Goal: Information Seeking & Learning: Learn about a topic

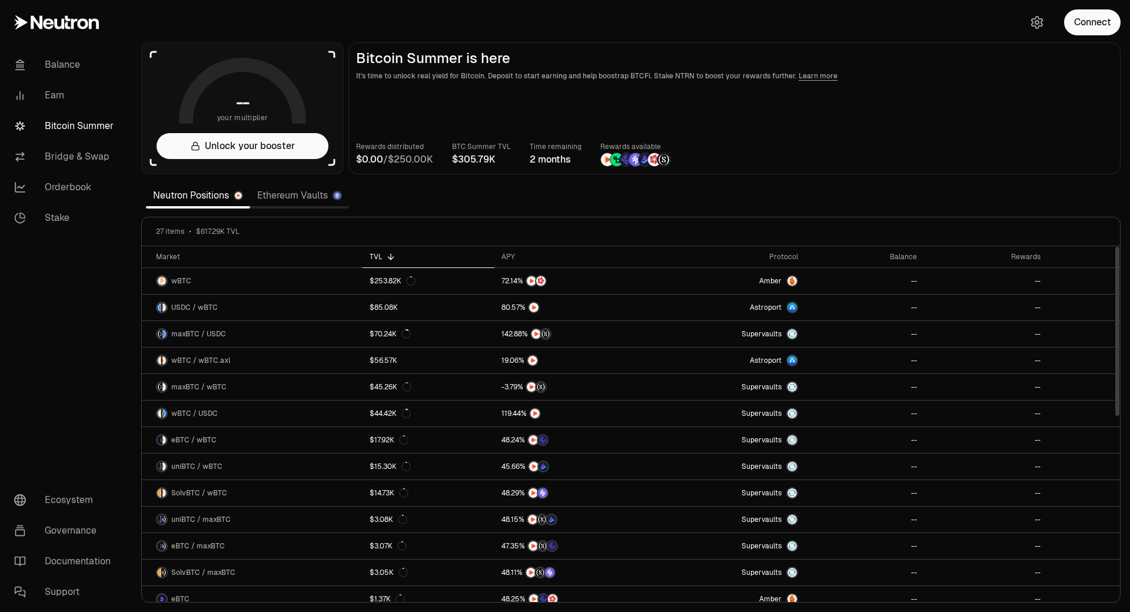
click at [391, 255] on icon at bounding box center [390, 256] width 9 height 9
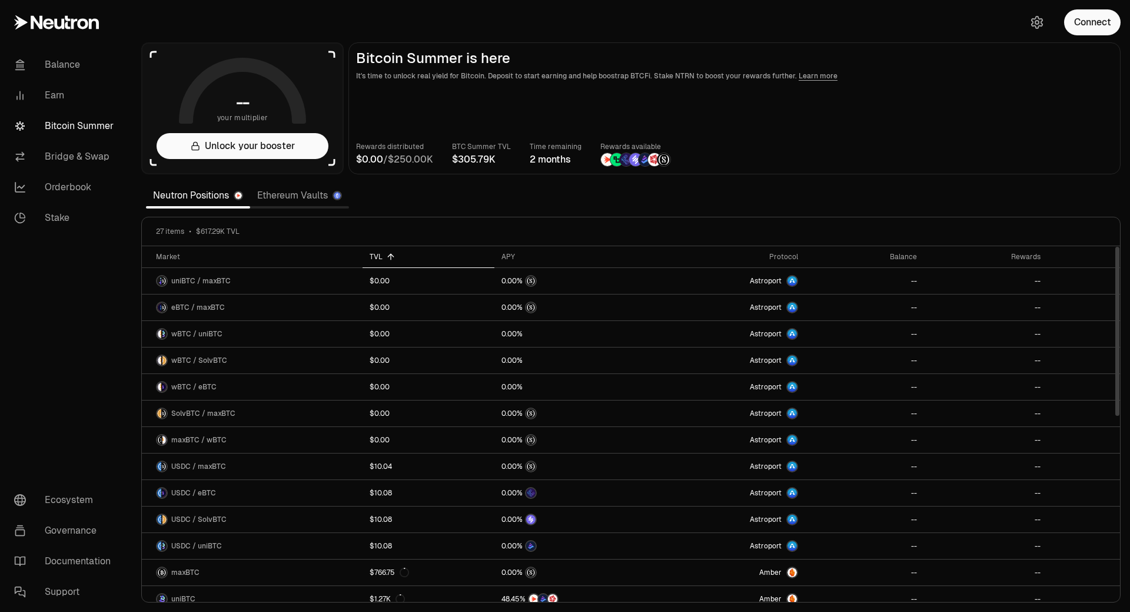
click at [391, 255] on icon at bounding box center [390, 256] width 9 height 9
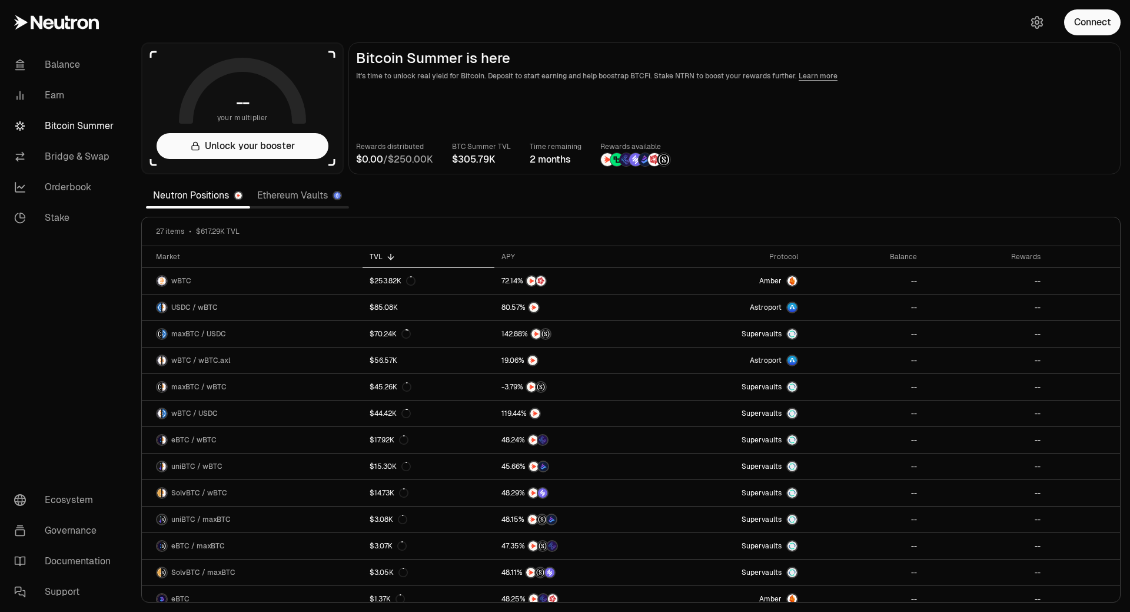
click at [291, 196] on link "Ethereum Vaults" at bounding box center [299, 196] width 99 height 24
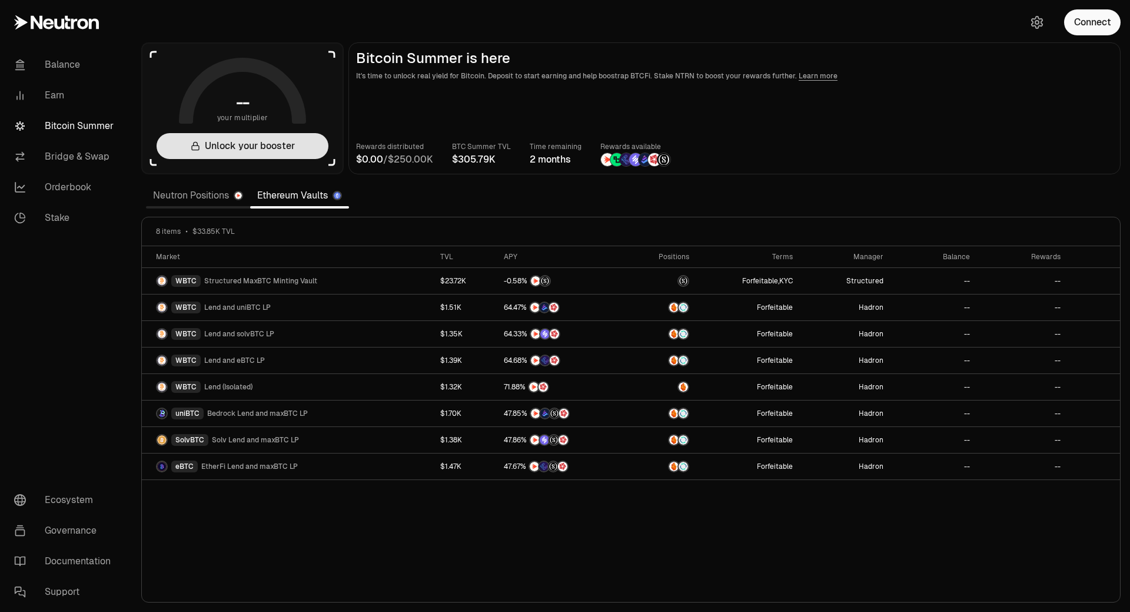
click at [276, 143] on button "Unlock your booster" at bounding box center [243, 146] width 172 height 26
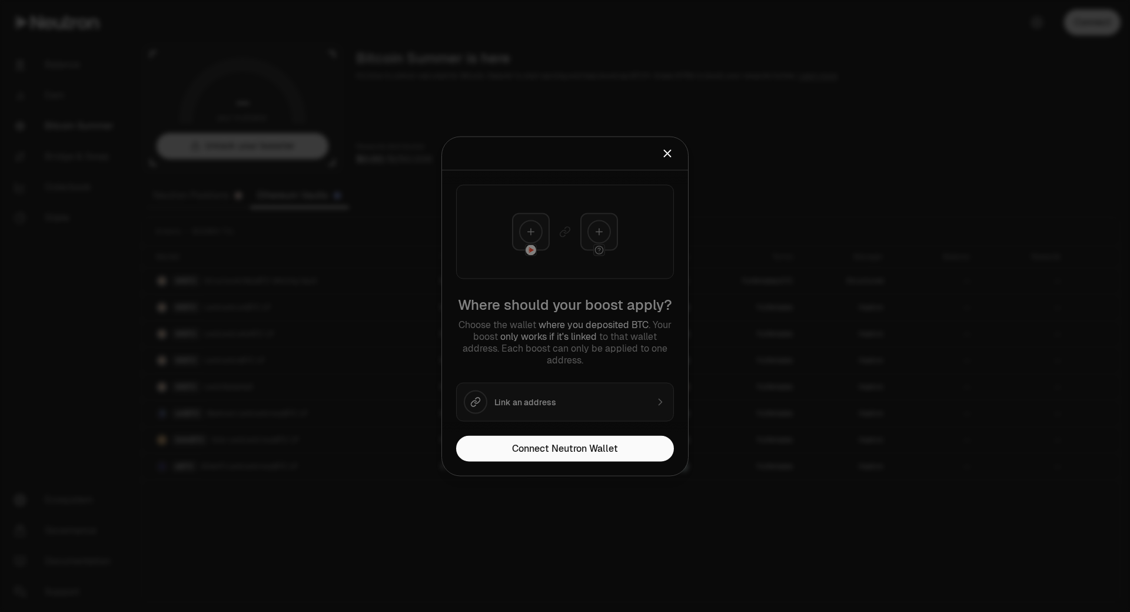
click at [281, 142] on div at bounding box center [565, 306] width 1130 height 612
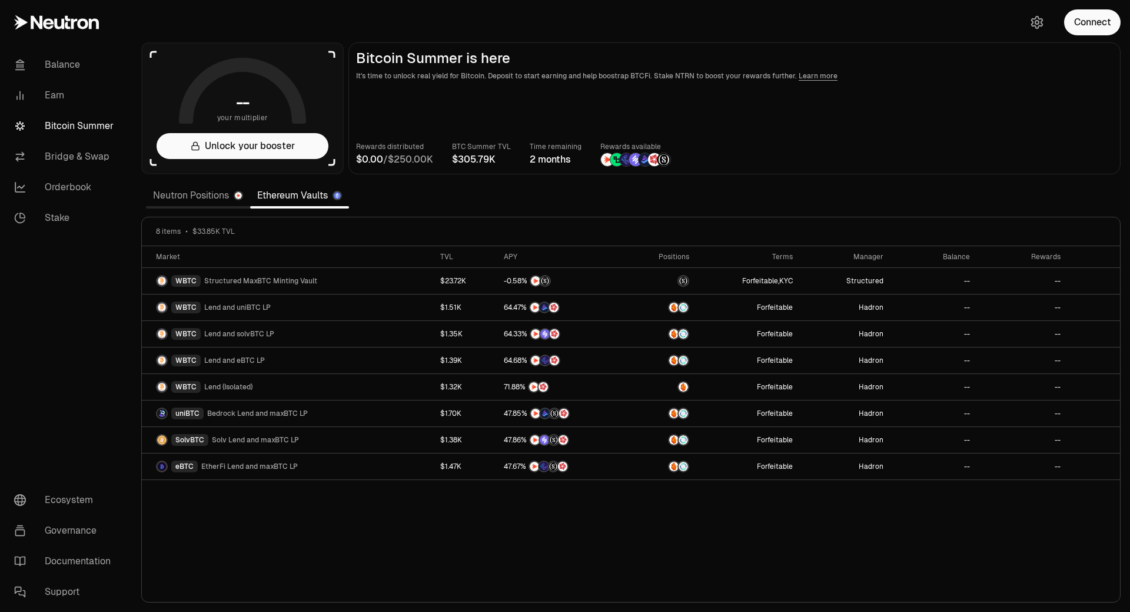
click at [191, 191] on link "Neutron Positions" at bounding box center [198, 196] width 104 height 24
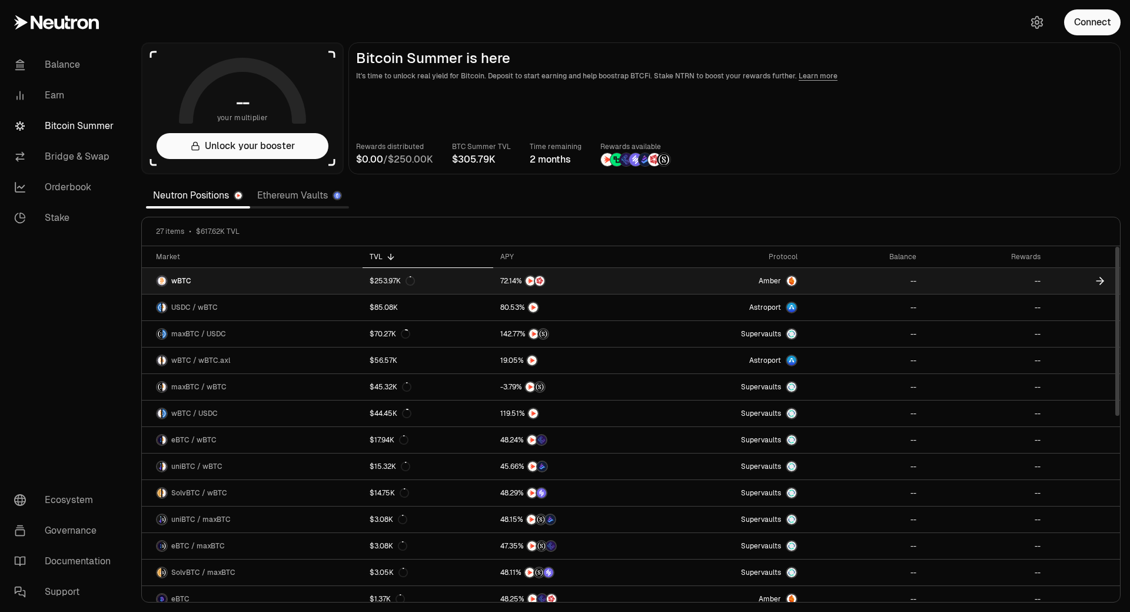
click at [796, 278] on img at bounding box center [791, 280] width 9 height 9
click at [261, 277] on link "wBTC" at bounding box center [252, 281] width 221 height 26
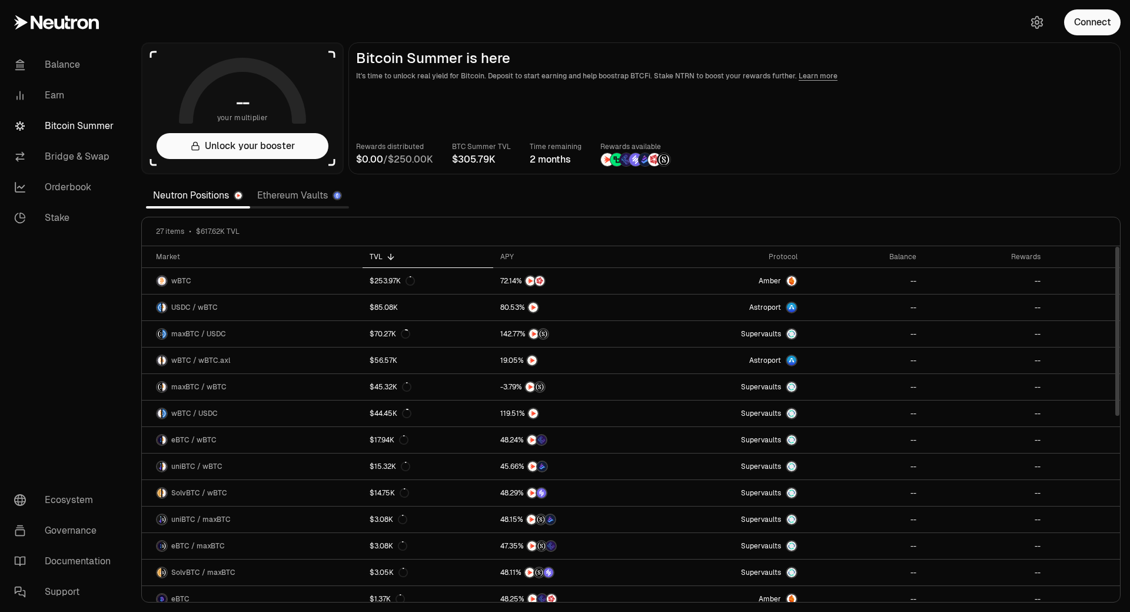
click at [293, 177] on section "-- your multiplier Unlock your booster Bitcoin Summer is here It's time to unlo…" at bounding box center [631, 306] width 998 height 612
click at [293, 188] on link "Ethereum Vaults" at bounding box center [299, 196] width 99 height 24
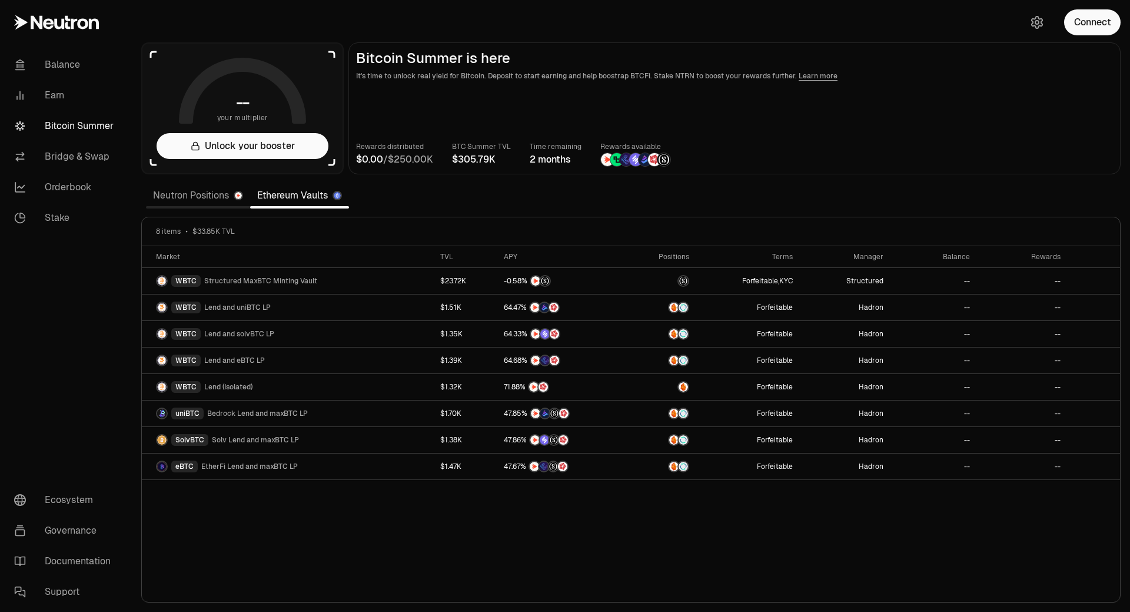
click at [205, 204] on link "Neutron Positions" at bounding box center [198, 196] width 104 height 24
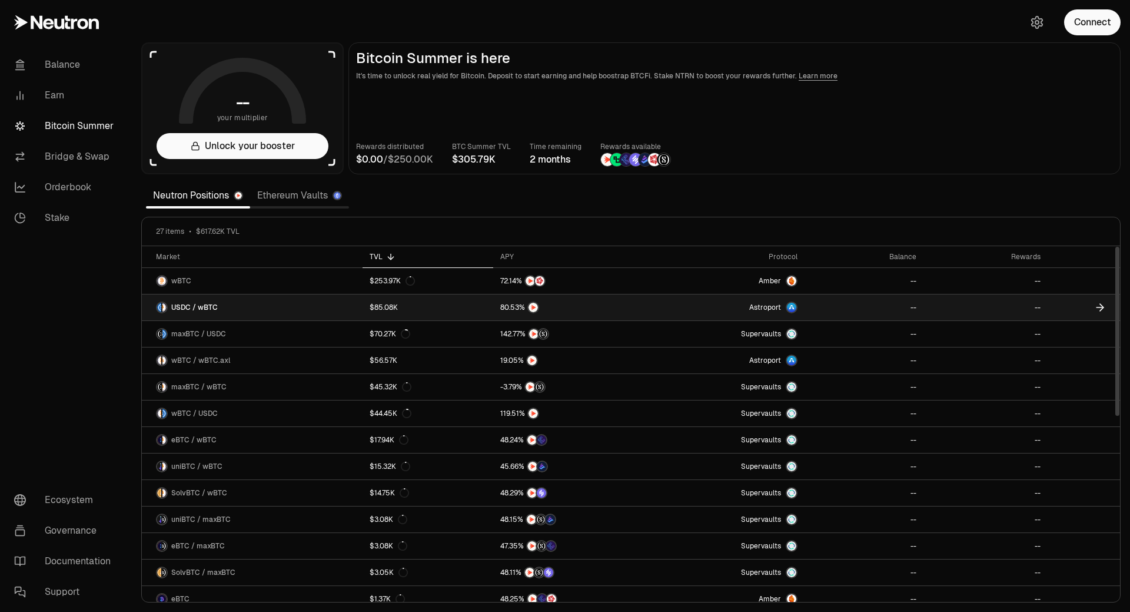
click at [293, 313] on link "USDC / wBTC" at bounding box center [252, 307] width 221 height 26
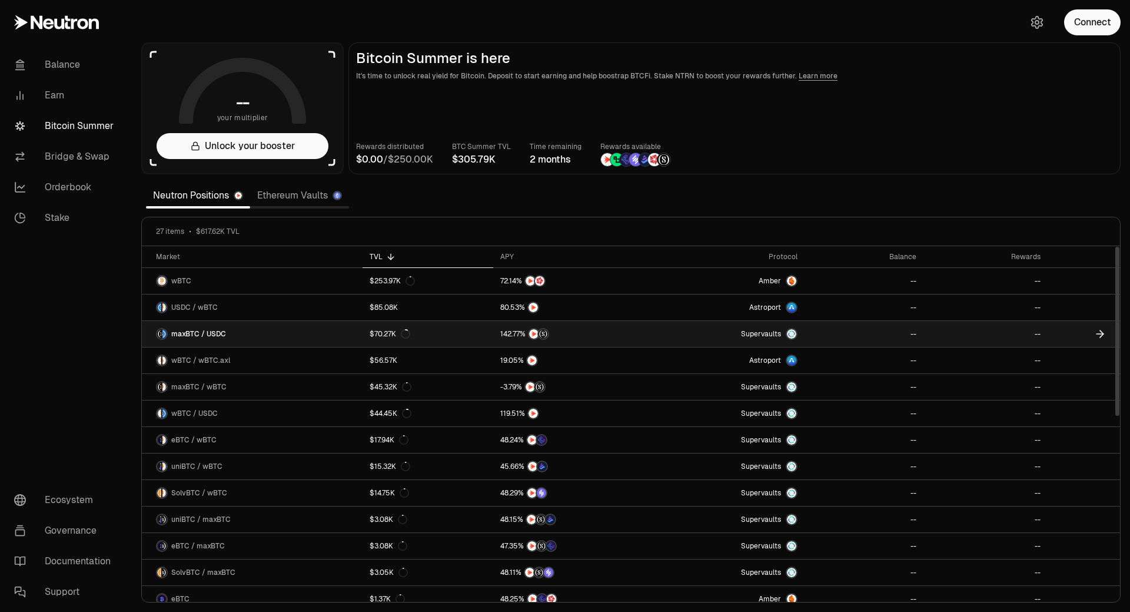
click at [164, 331] on img at bounding box center [164, 333] width 4 height 9
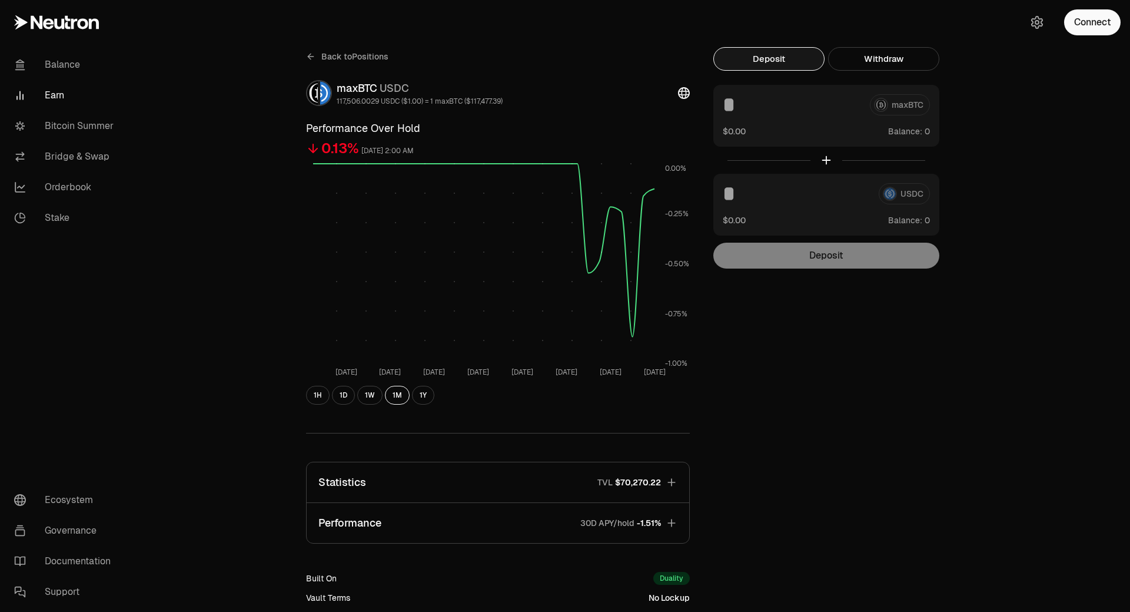
scroll to position [152, 0]
